Goal: Information Seeking & Learning: Learn about a topic

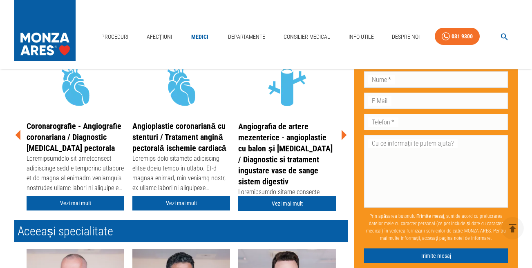
scroll to position [201, 0]
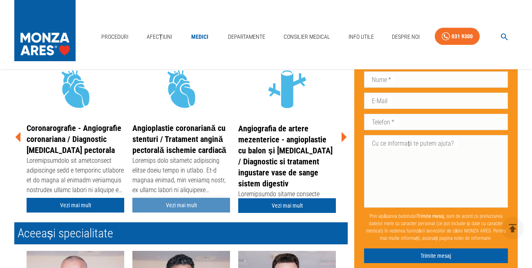
click at [175, 203] on link "Vezi mai mult" at bounding box center [181, 205] width 98 height 15
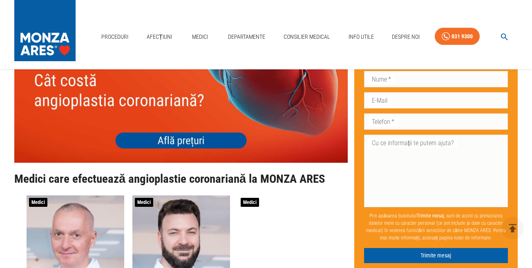
scroll to position [3141, 0]
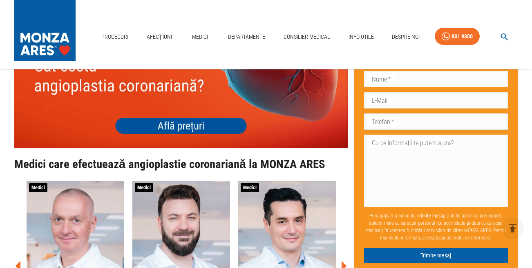
click at [174, 115] on img at bounding box center [180, 81] width 333 height 133
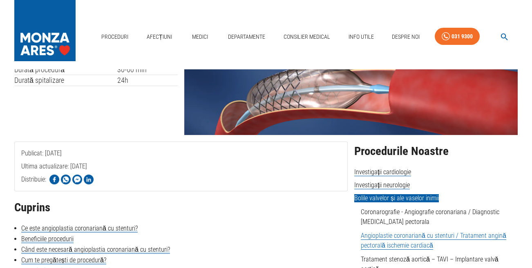
scroll to position [0, 0]
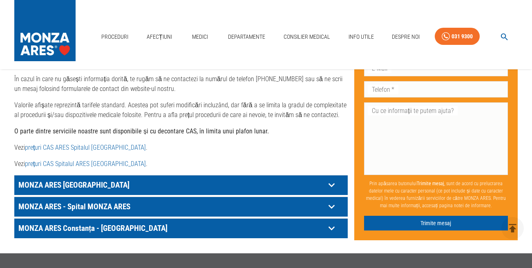
scroll to position [443, 0]
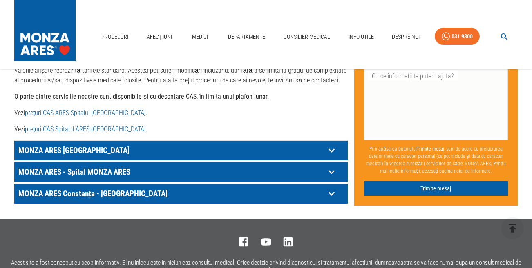
click at [331, 148] on icon at bounding box center [331, 150] width 13 height 13
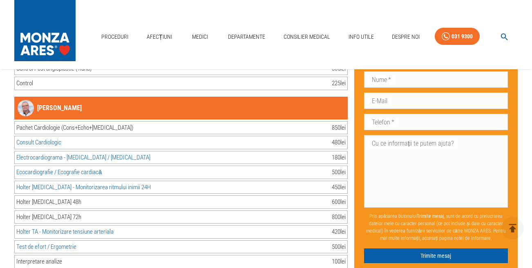
scroll to position [5879, 0]
